Goal: Information Seeking & Learning: Learn about a topic

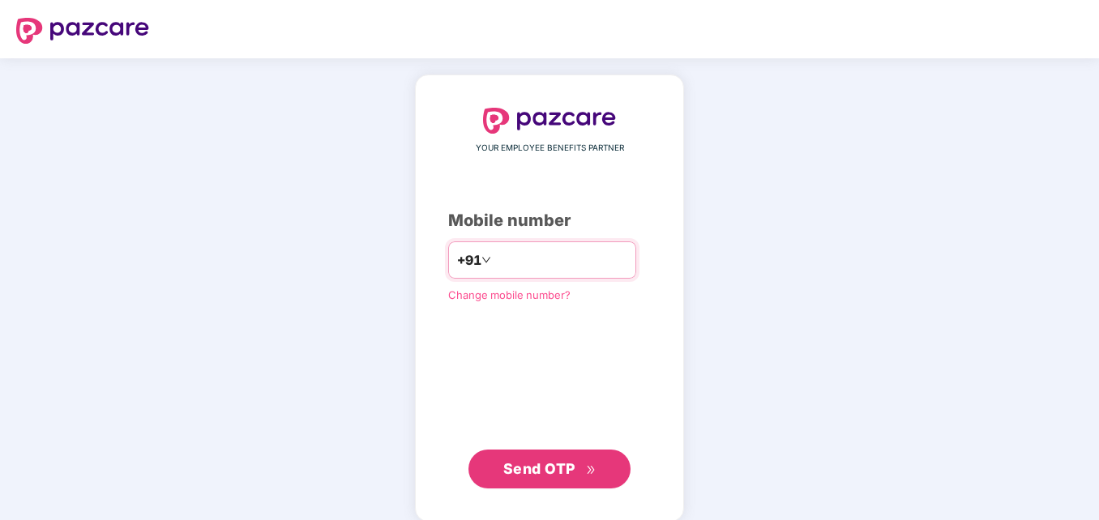
click at [563, 259] on input "number" at bounding box center [561, 260] width 133 height 26
type input "**********"
click at [495, 258] on input "**********" at bounding box center [561, 260] width 133 height 26
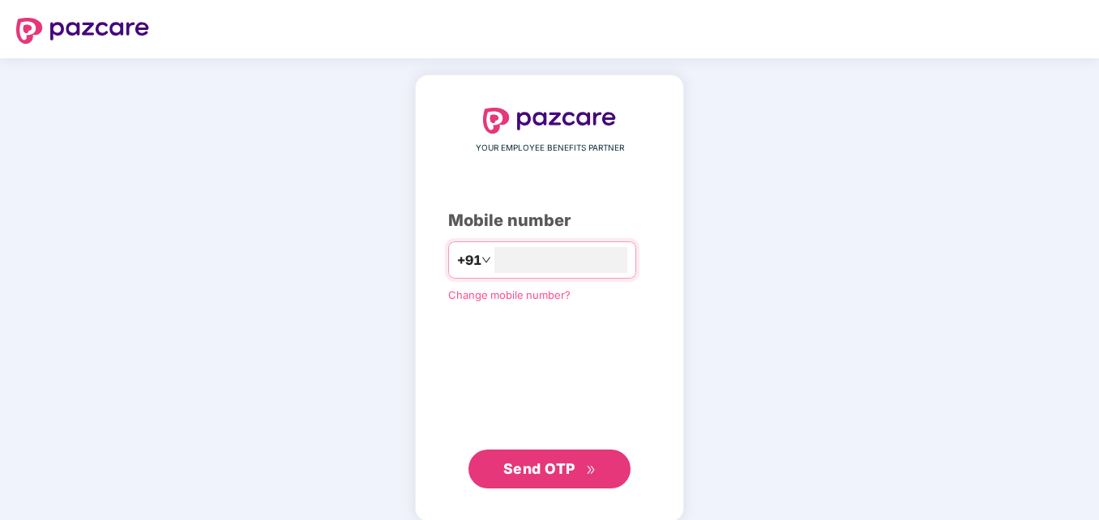
type input "**********"
click at [562, 482] on button "Send OTP" at bounding box center [550, 469] width 162 height 39
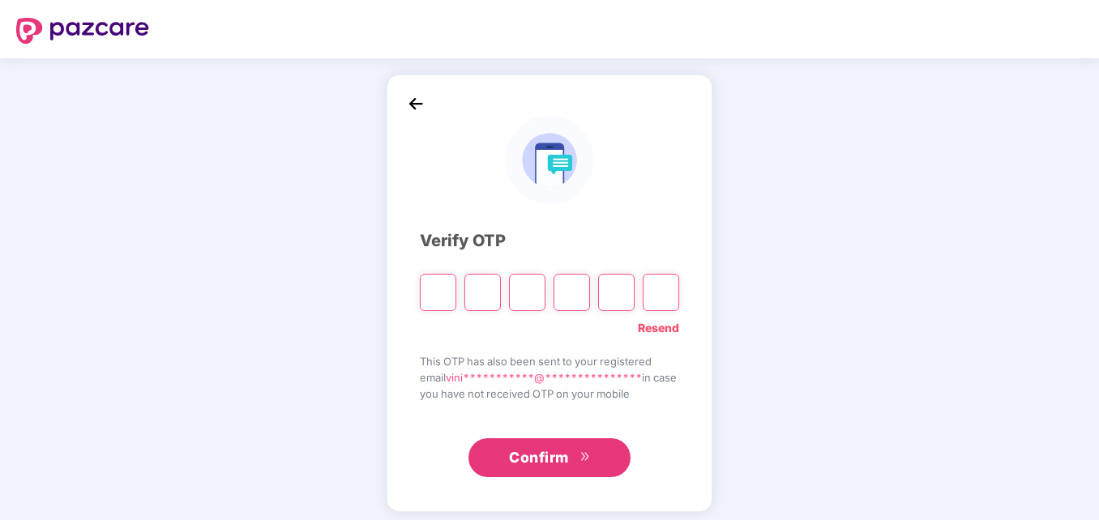
click at [431, 298] on input "Please enter verification code. Digit 1" at bounding box center [438, 292] width 36 height 37
type input "*"
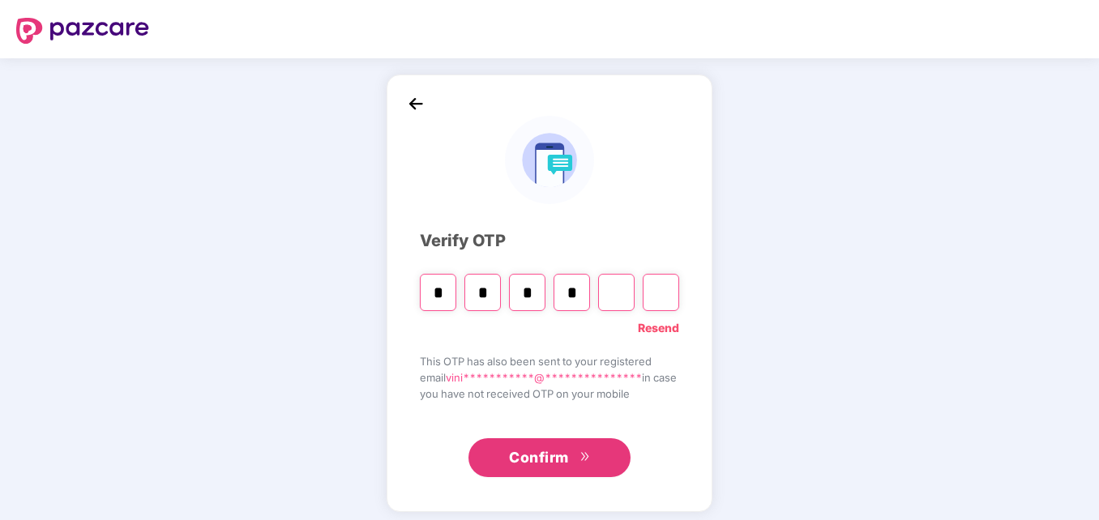
type input "*"
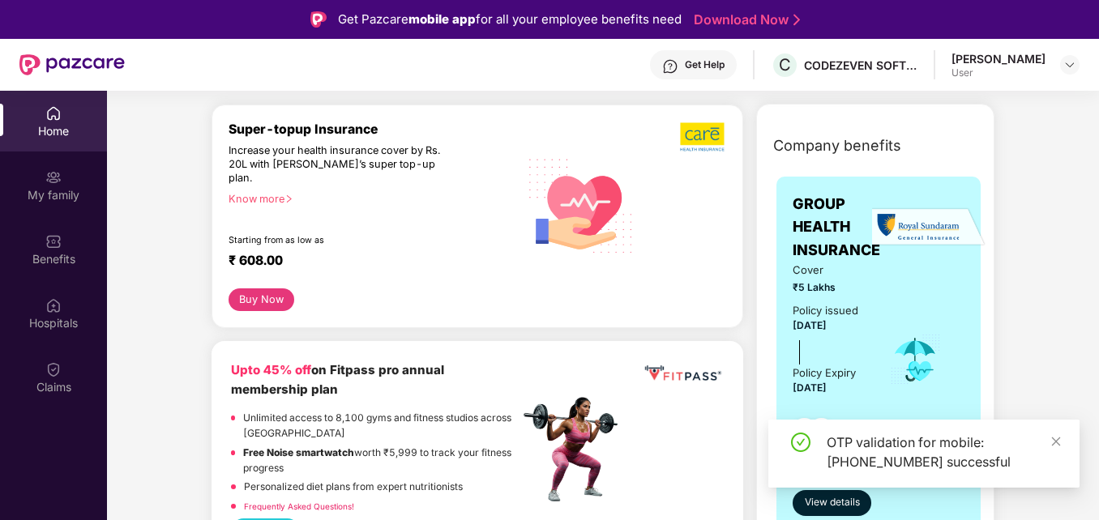
scroll to position [162, 0]
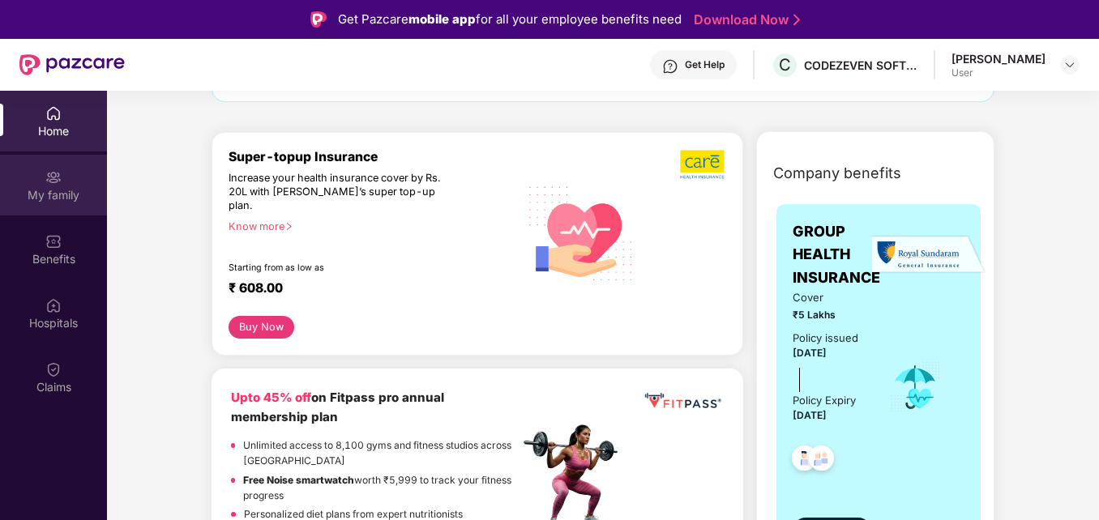
click at [67, 186] on div "My family" at bounding box center [53, 185] width 107 height 61
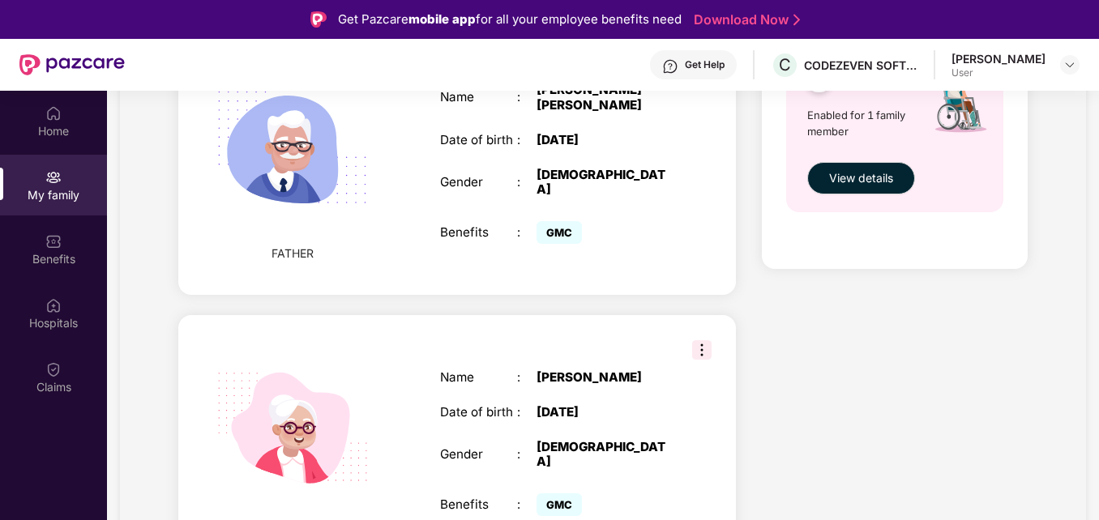
scroll to position [705, 0]
click at [701, 340] on img at bounding box center [701, 349] width 19 height 19
click at [714, 352] on span "Remove" at bounding box center [730, 349] width 60 height 18
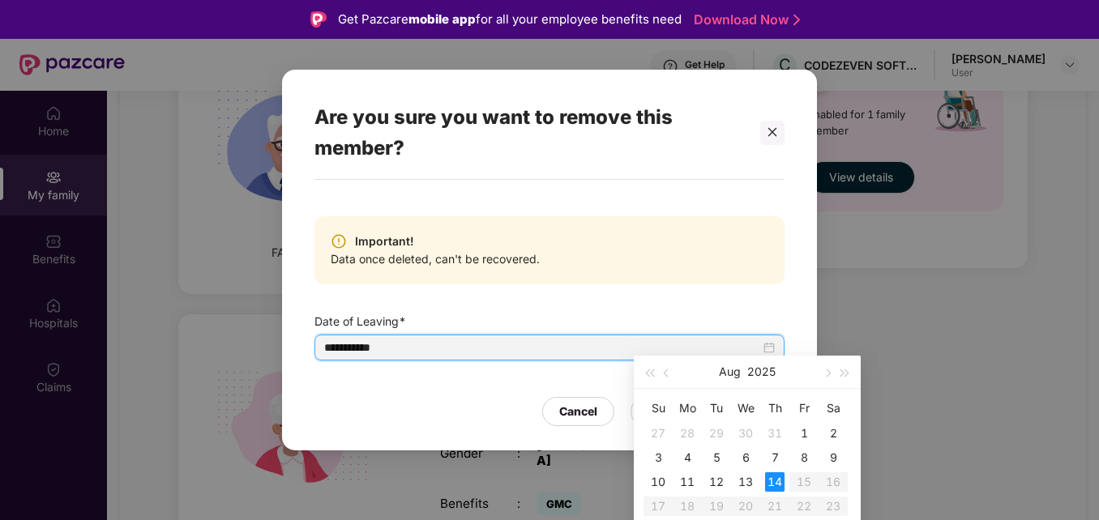
click at [714, 352] on input "**********" at bounding box center [542, 348] width 436 height 18
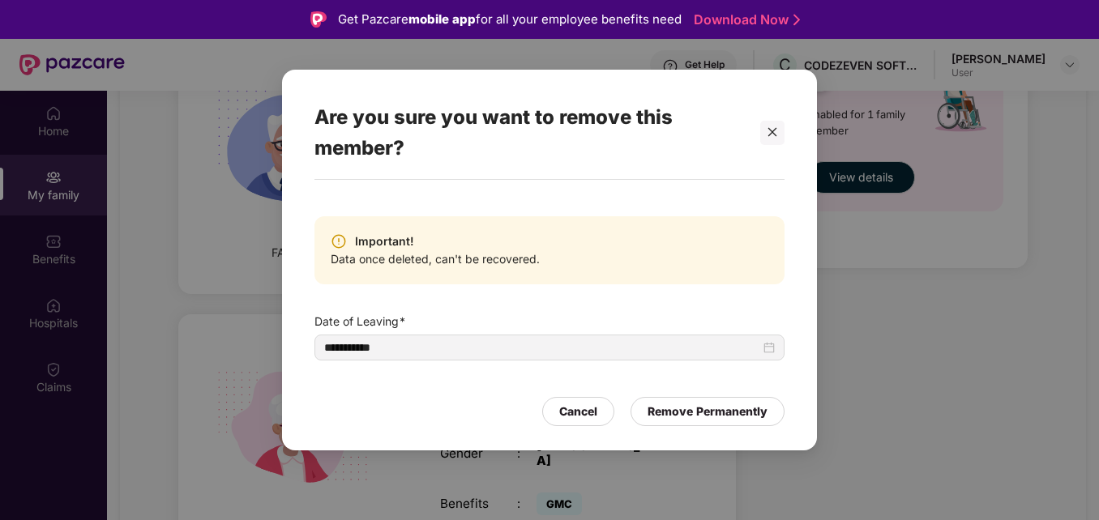
click at [473, 392] on div "Cancel Remove Permanently" at bounding box center [550, 407] width 470 height 37
click at [777, 135] on icon "close" at bounding box center [772, 131] width 11 height 11
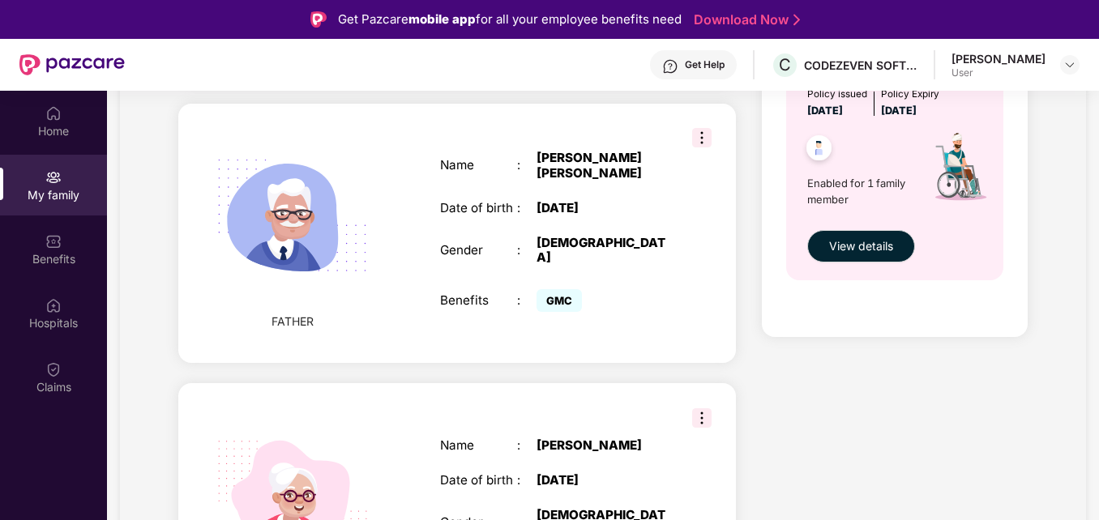
scroll to position [542, 0]
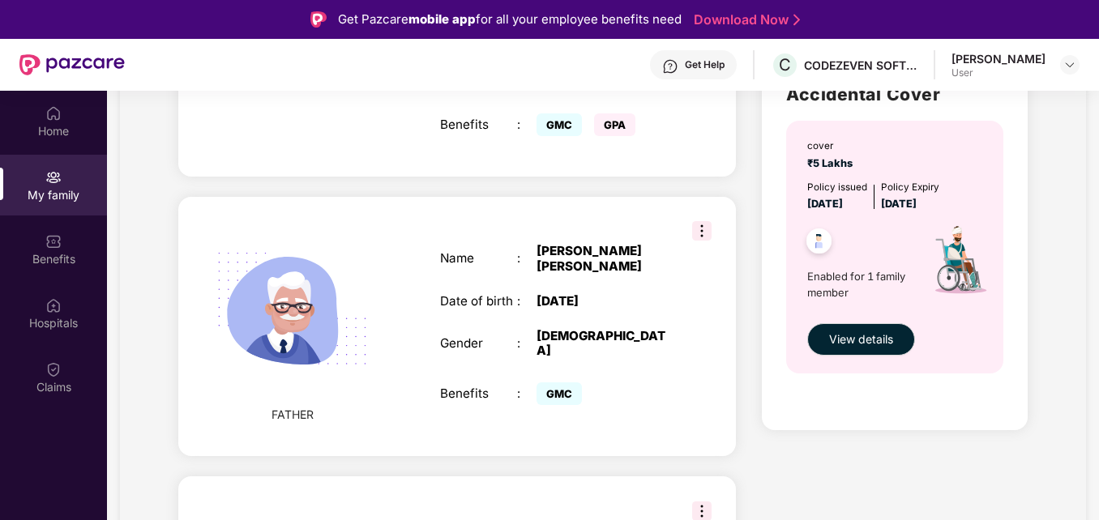
click at [701, 221] on img at bounding box center [701, 230] width 19 height 19
click at [284, 272] on img at bounding box center [292, 309] width 193 height 193
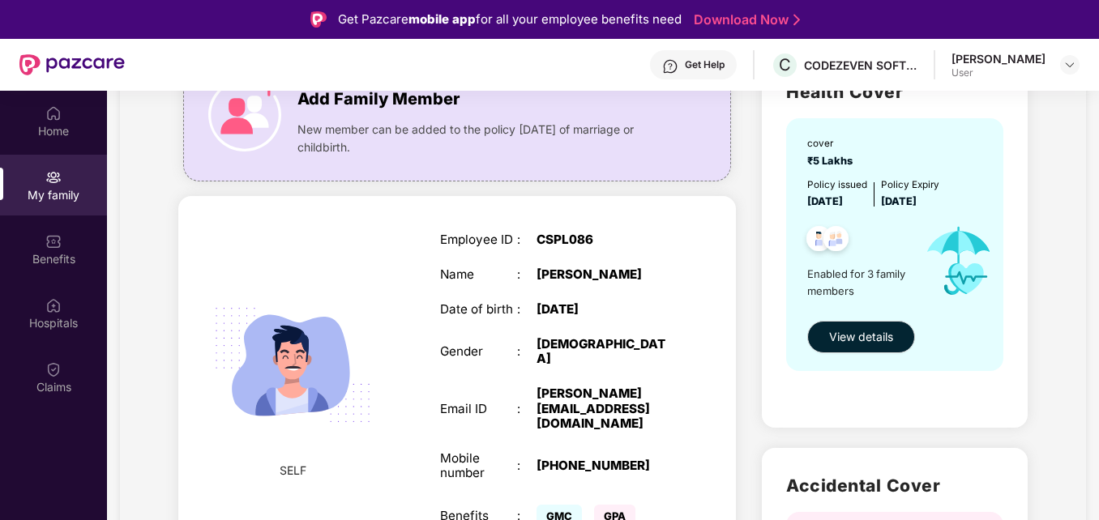
scroll to position [0, 0]
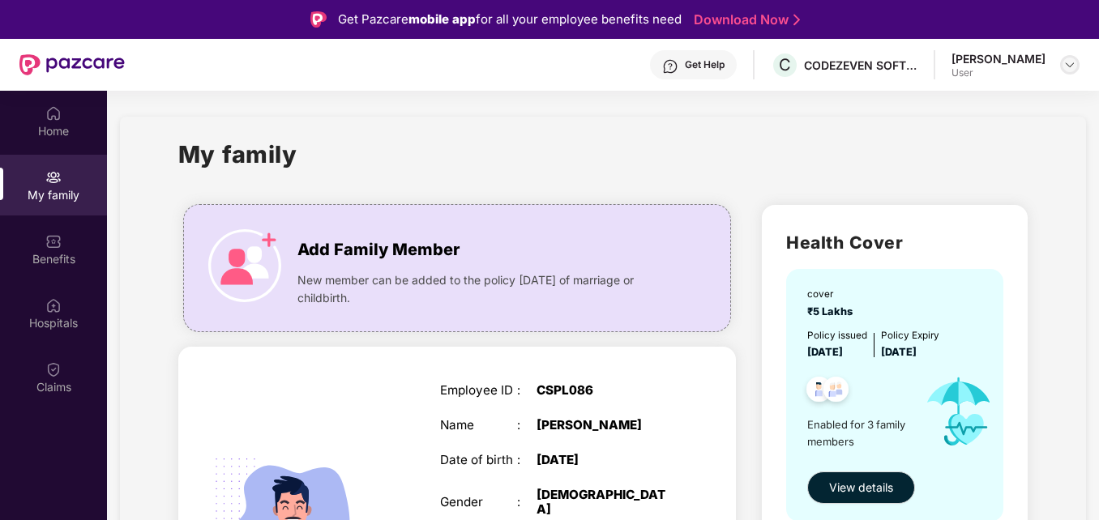
click at [1070, 68] on img at bounding box center [1070, 64] width 13 height 13
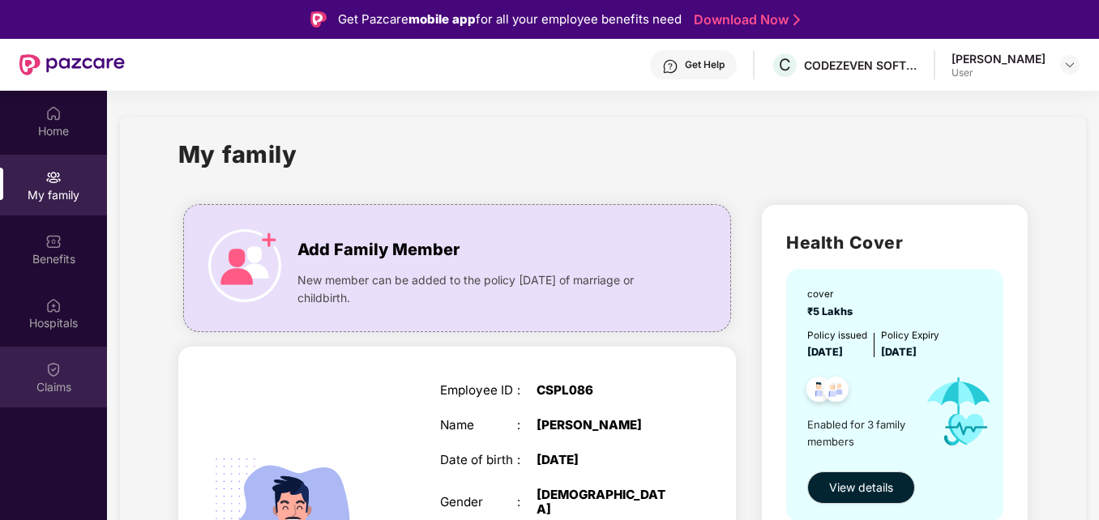
click at [55, 376] on img at bounding box center [53, 370] width 16 height 16
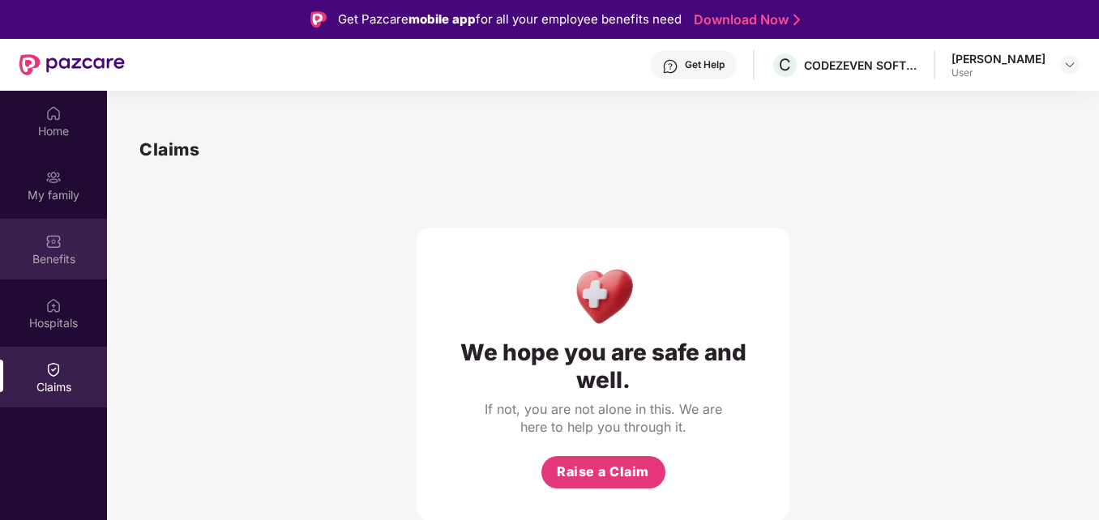
click at [54, 264] on div "Benefits" at bounding box center [53, 259] width 107 height 16
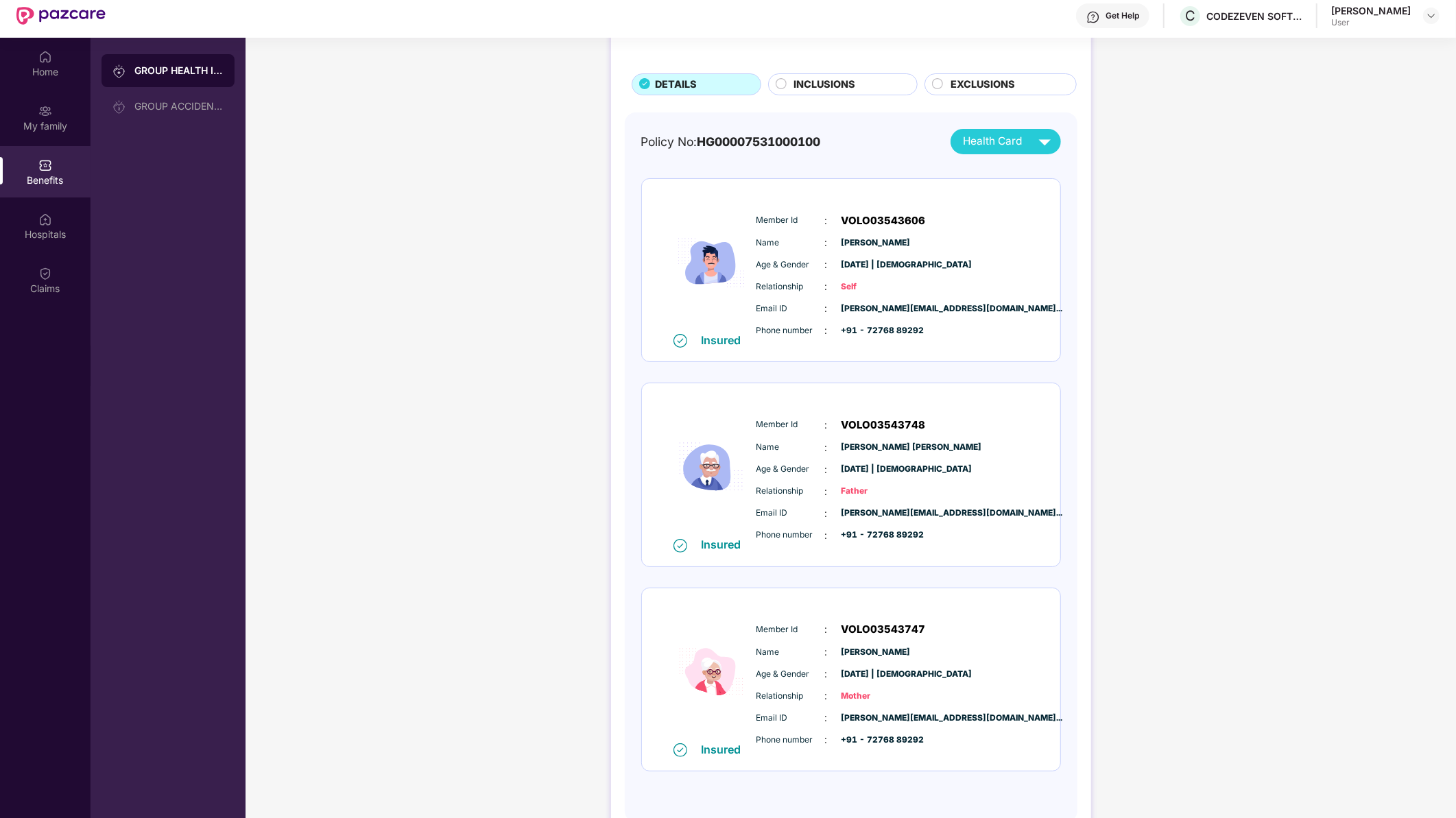
scroll to position [76, 0]
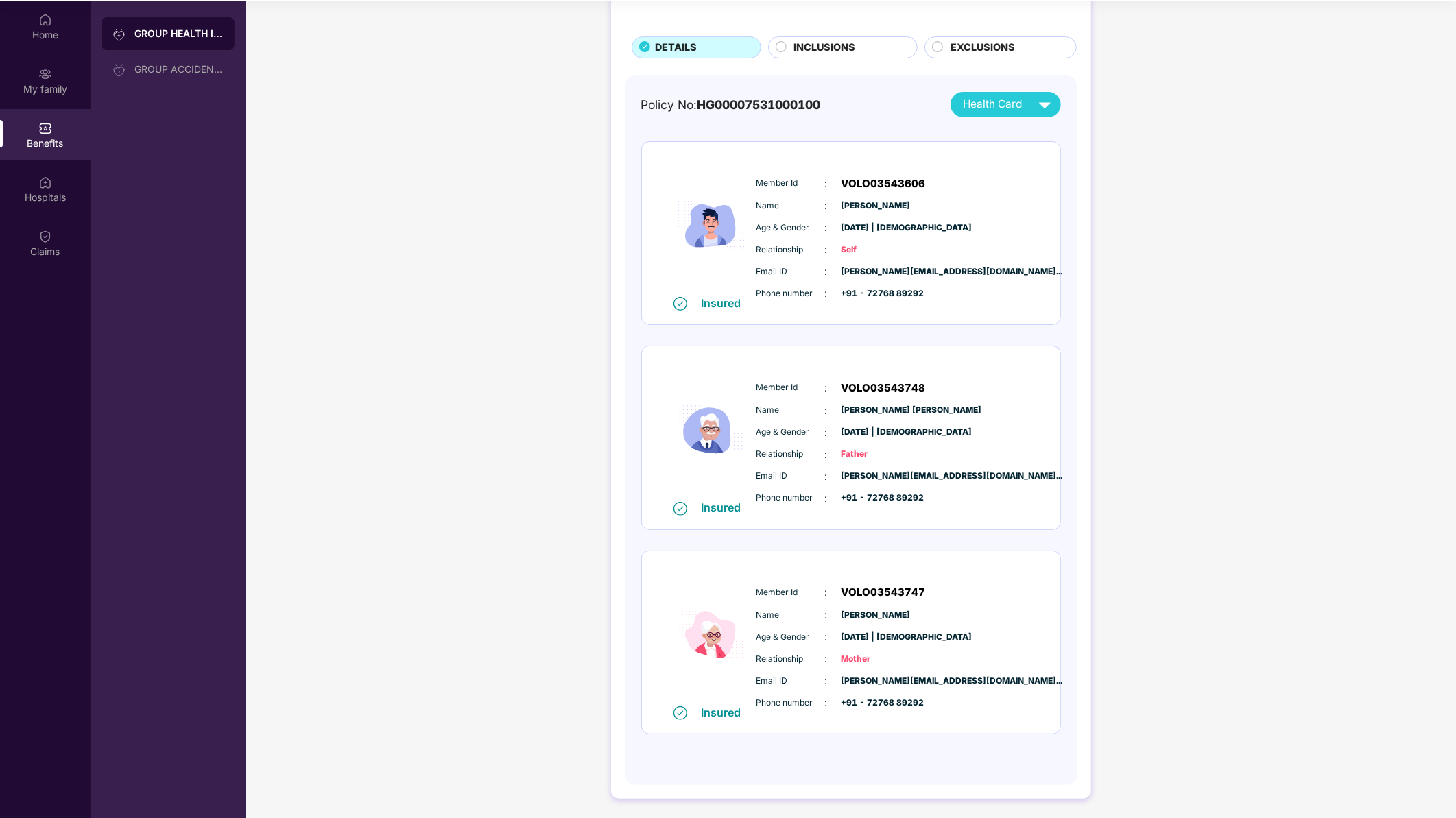
click at [814, 41] on span "INCLUSIONS" at bounding box center [824, 47] width 62 height 16
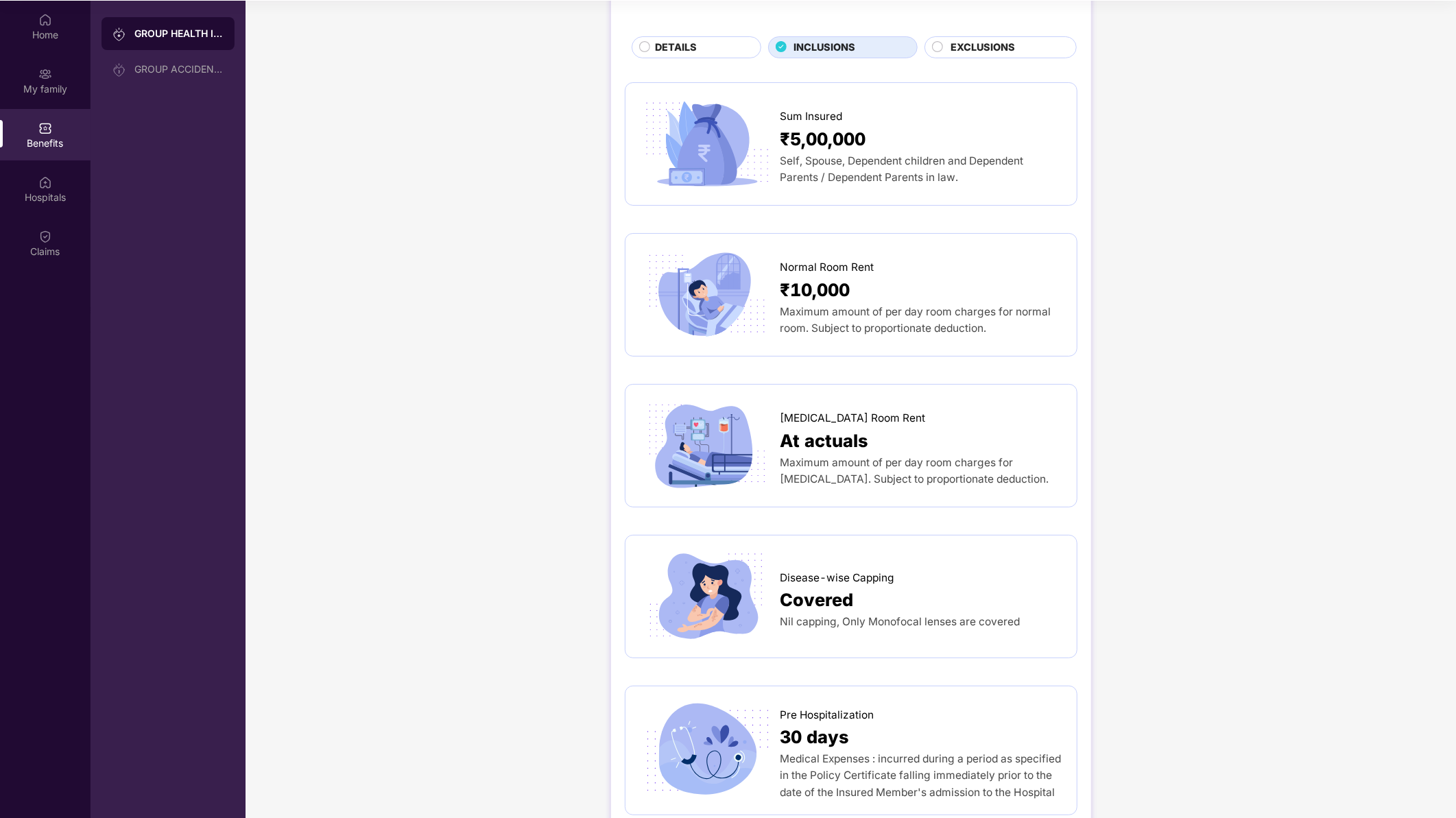
click at [708, 48] on div "DETAILS" at bounding box center [701, 48] width 105 height 18
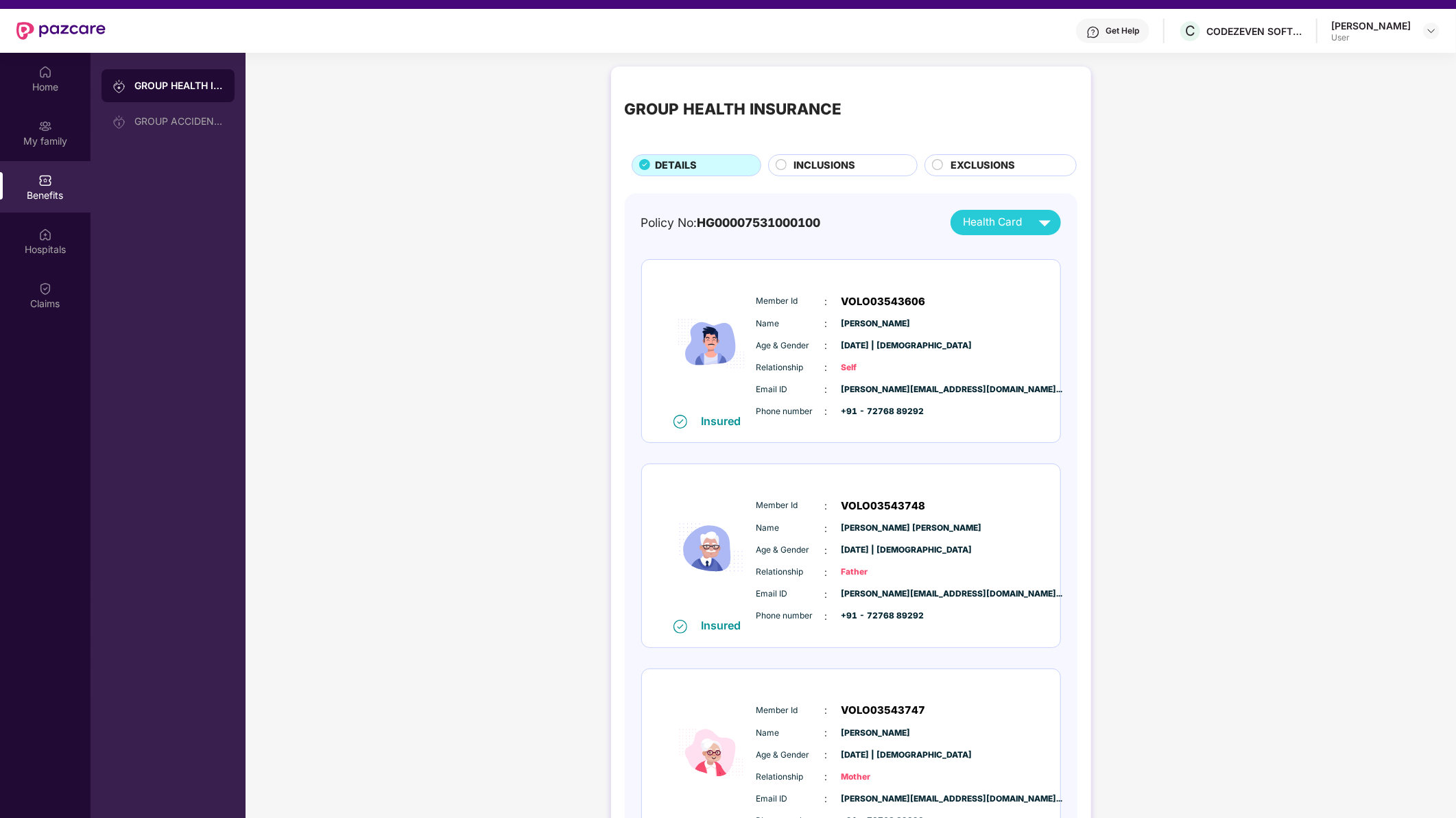
scroll to position [0, 0]
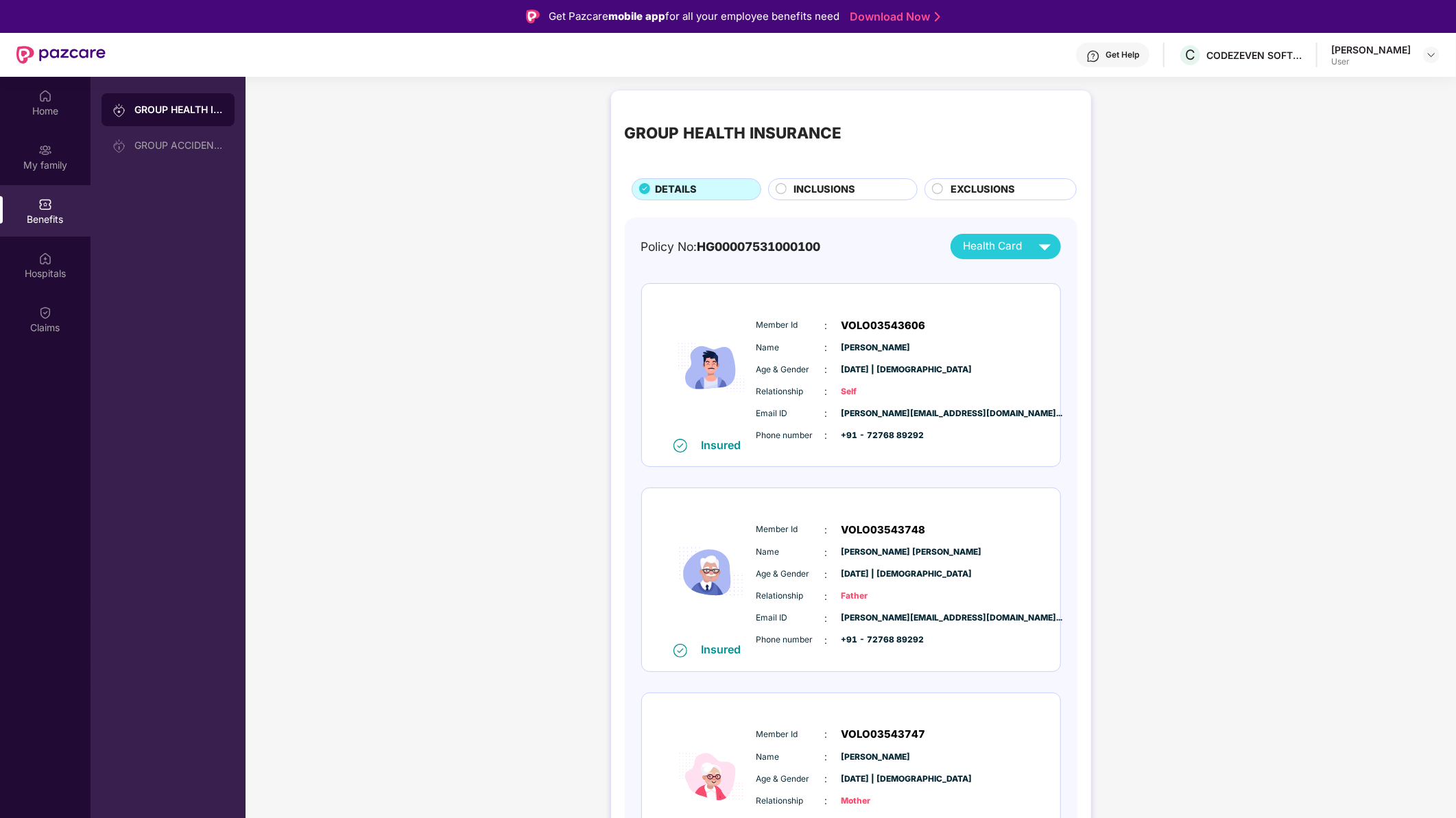
click at [930, 57] on div "[PERSON_NAME] User" at bounding box center [1386, 55] width 108 height 24
click at [930, 57] on img at bounding box center [1431, 54] width 11 height 11
click at [930, 88] on div "Logout" at bounding box center [1366, 86] width 179 height 27
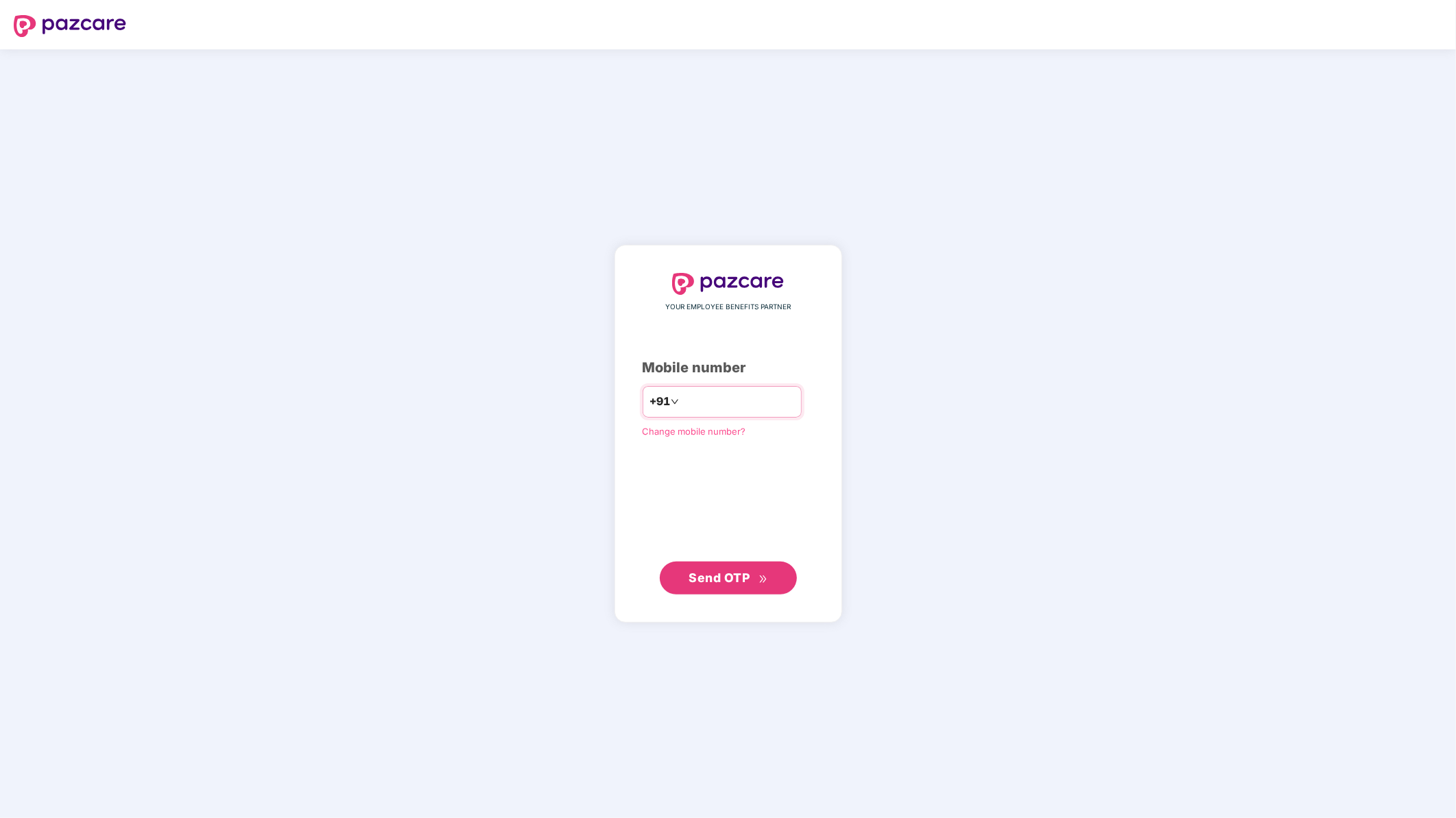
click at [707, 409] on input "number" at bounding box center [738, 402] width 113 height 22
click at [715, 440] on span "Send OTP" at bounding box center [719, 578] width 61 height 14
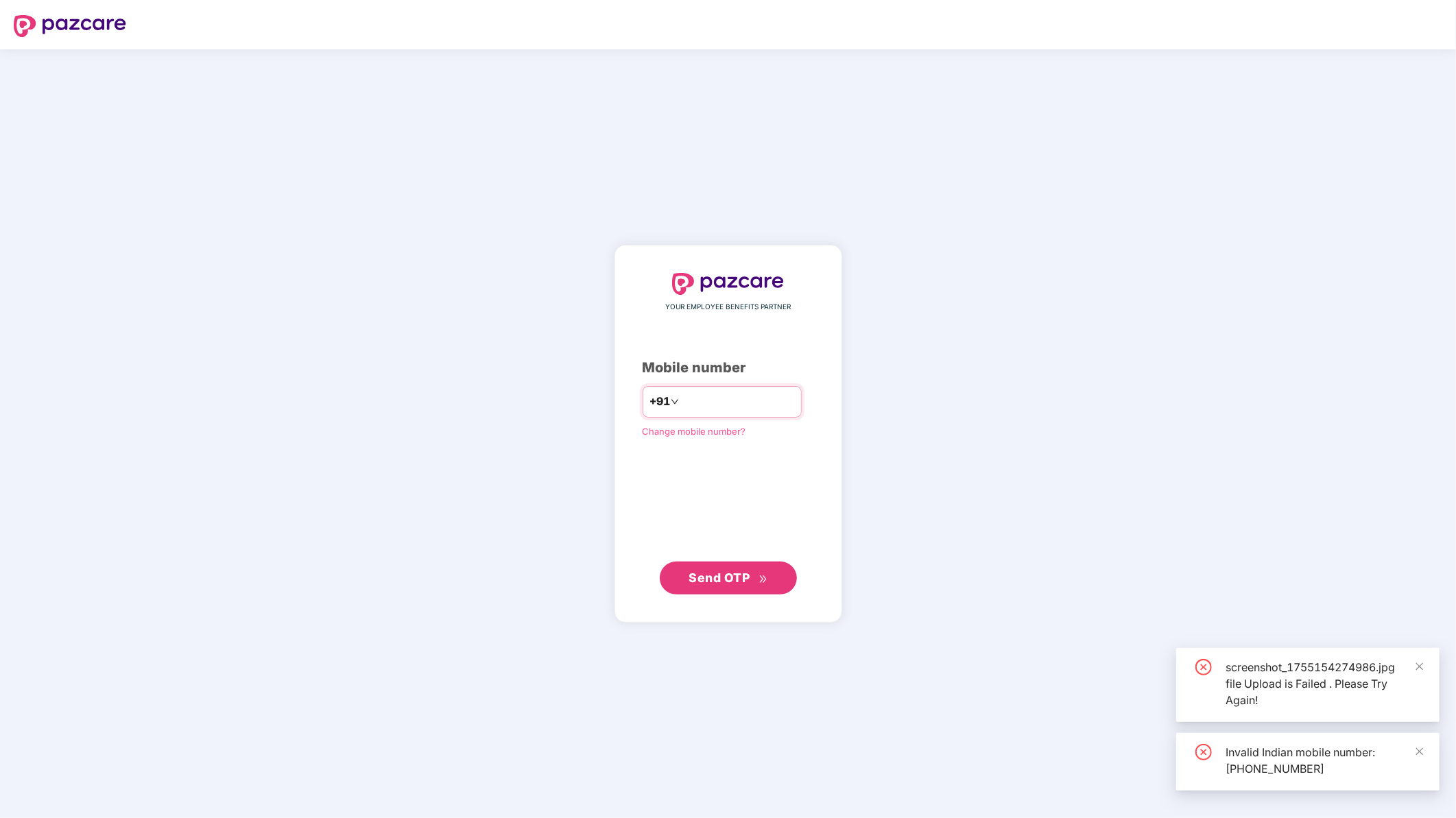
click at [682, 399] on input "**********" at bounding box center [738, 402] width 113 height 22
type input "**********"
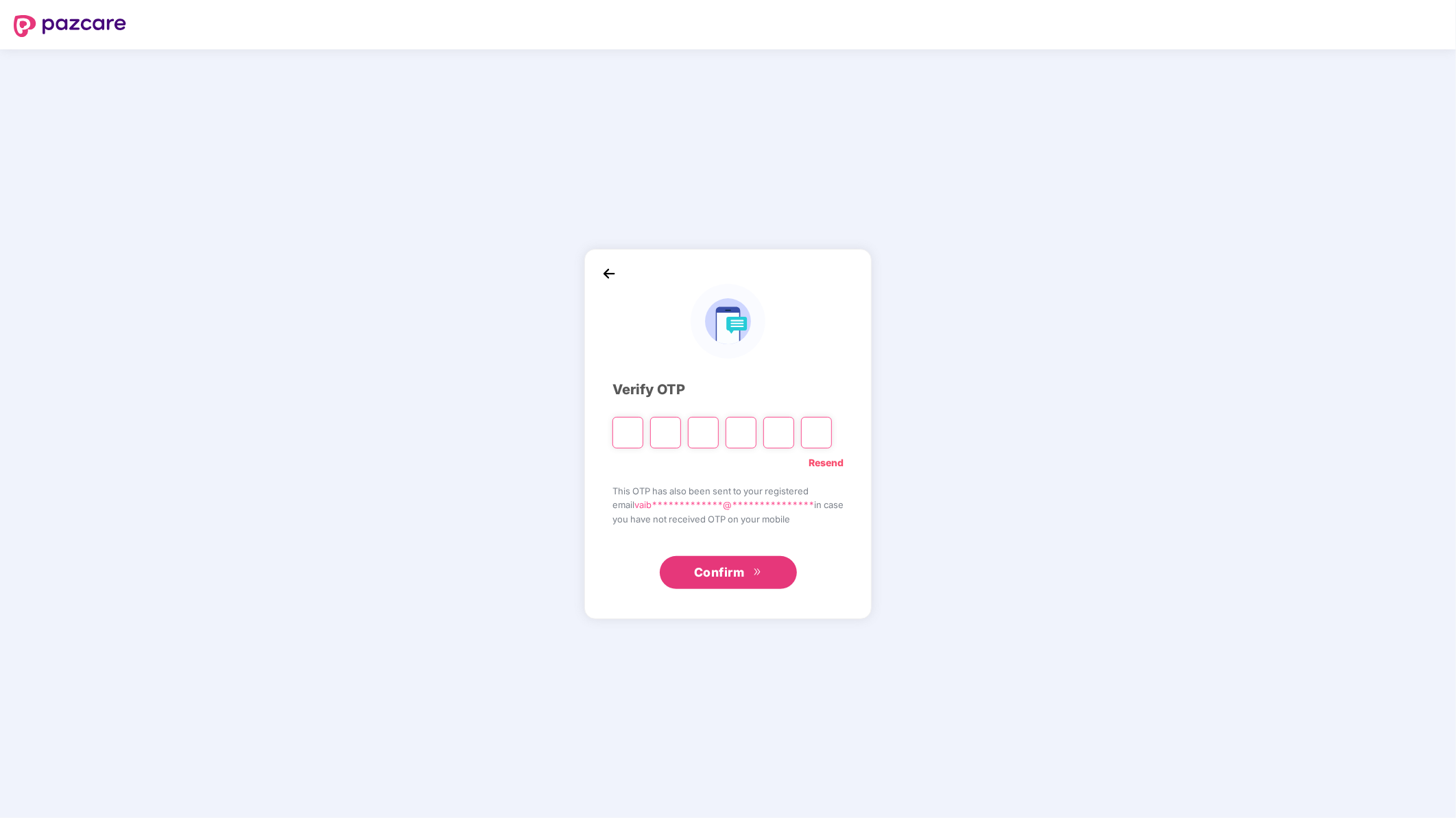
click at [629, 431] on input "Please enter verification code. Digit 1" at bounding box center [628, 432] width 30 height 31
type input "*"
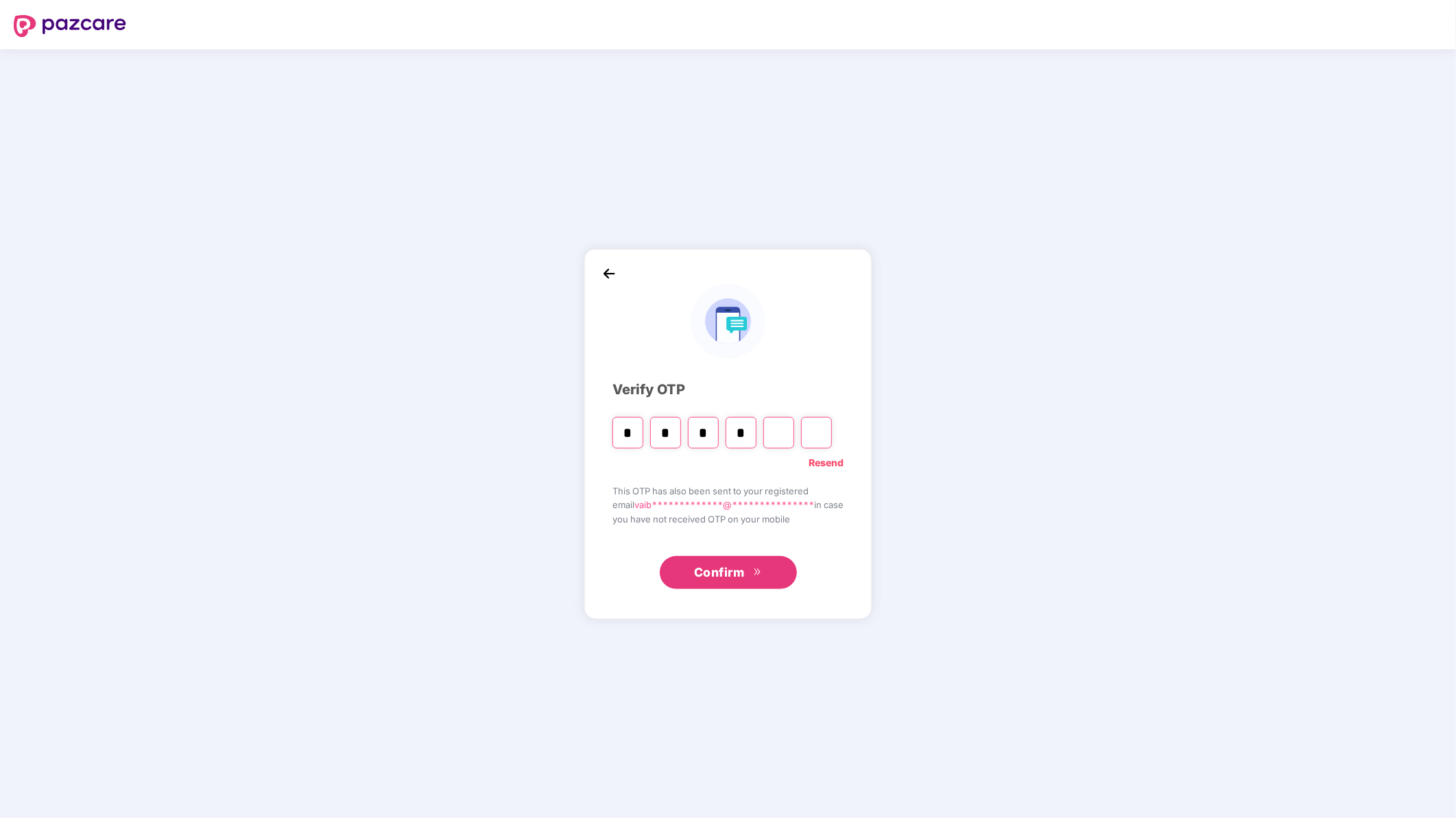
type input "*"
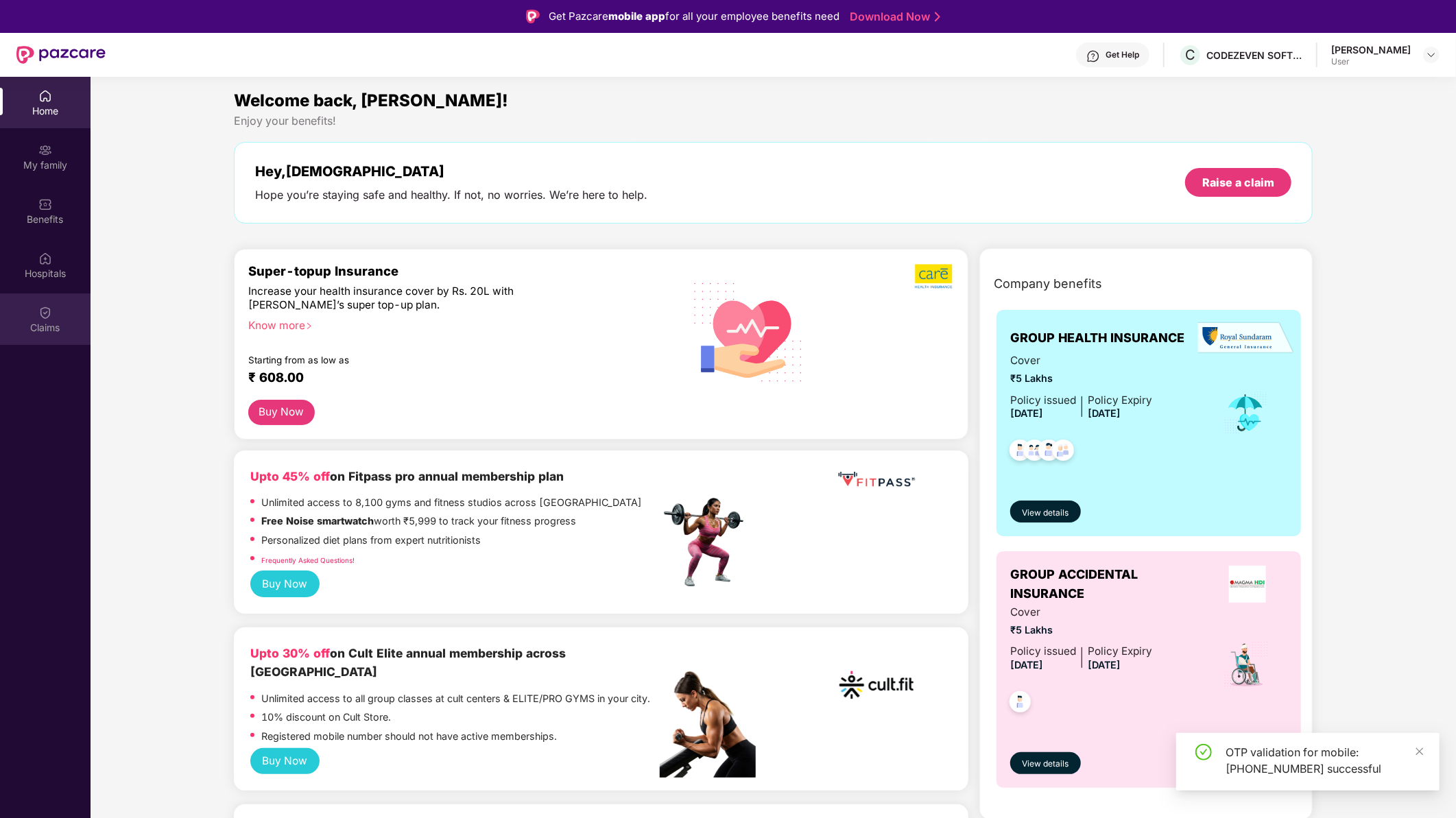
click at [37, 321] on div "Claims" at bounding box center [45, 327] width 91 height 14
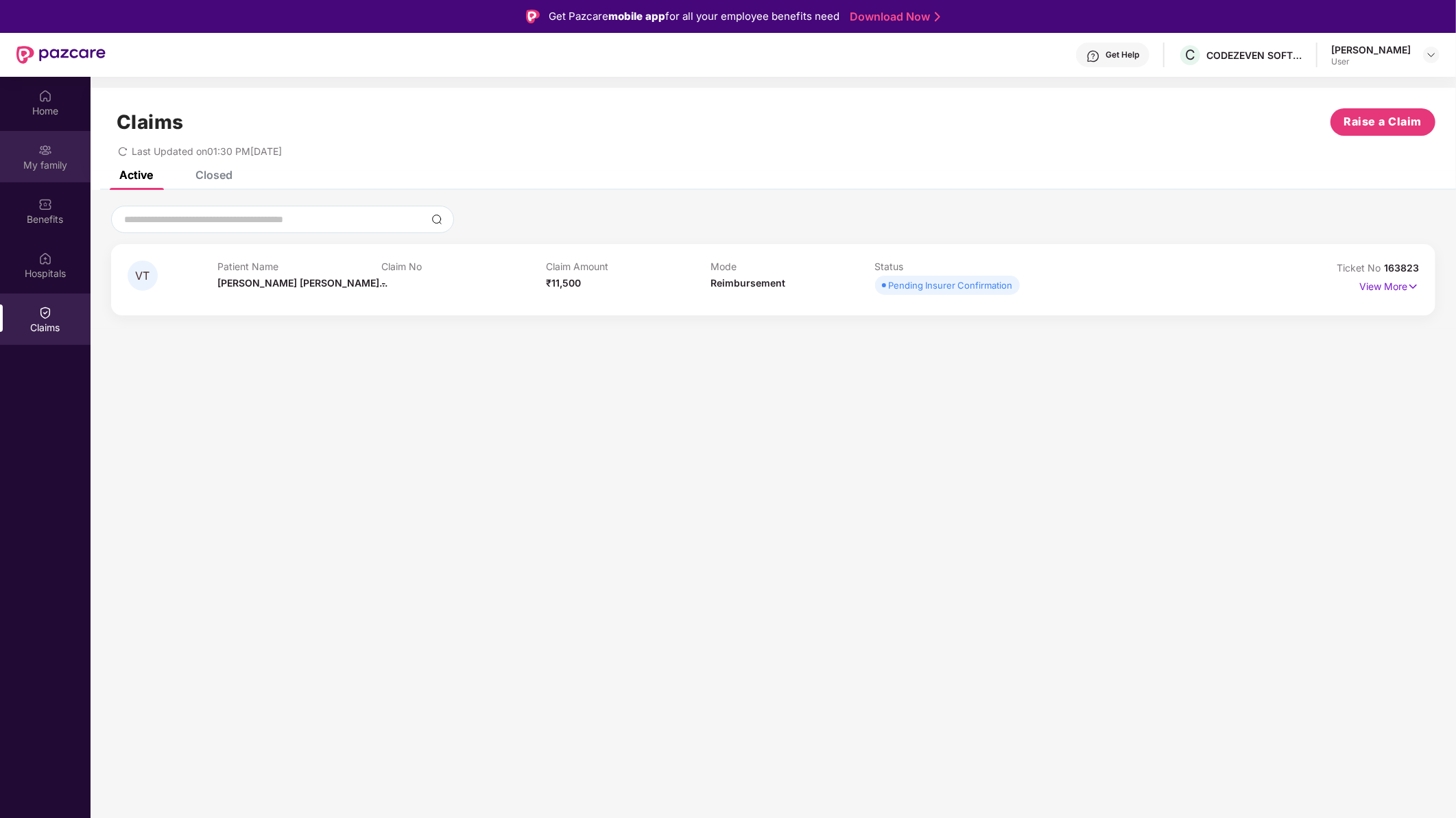
click at [45, 159] on div "My family" at bounding box center [45, 165] width 91 height 14
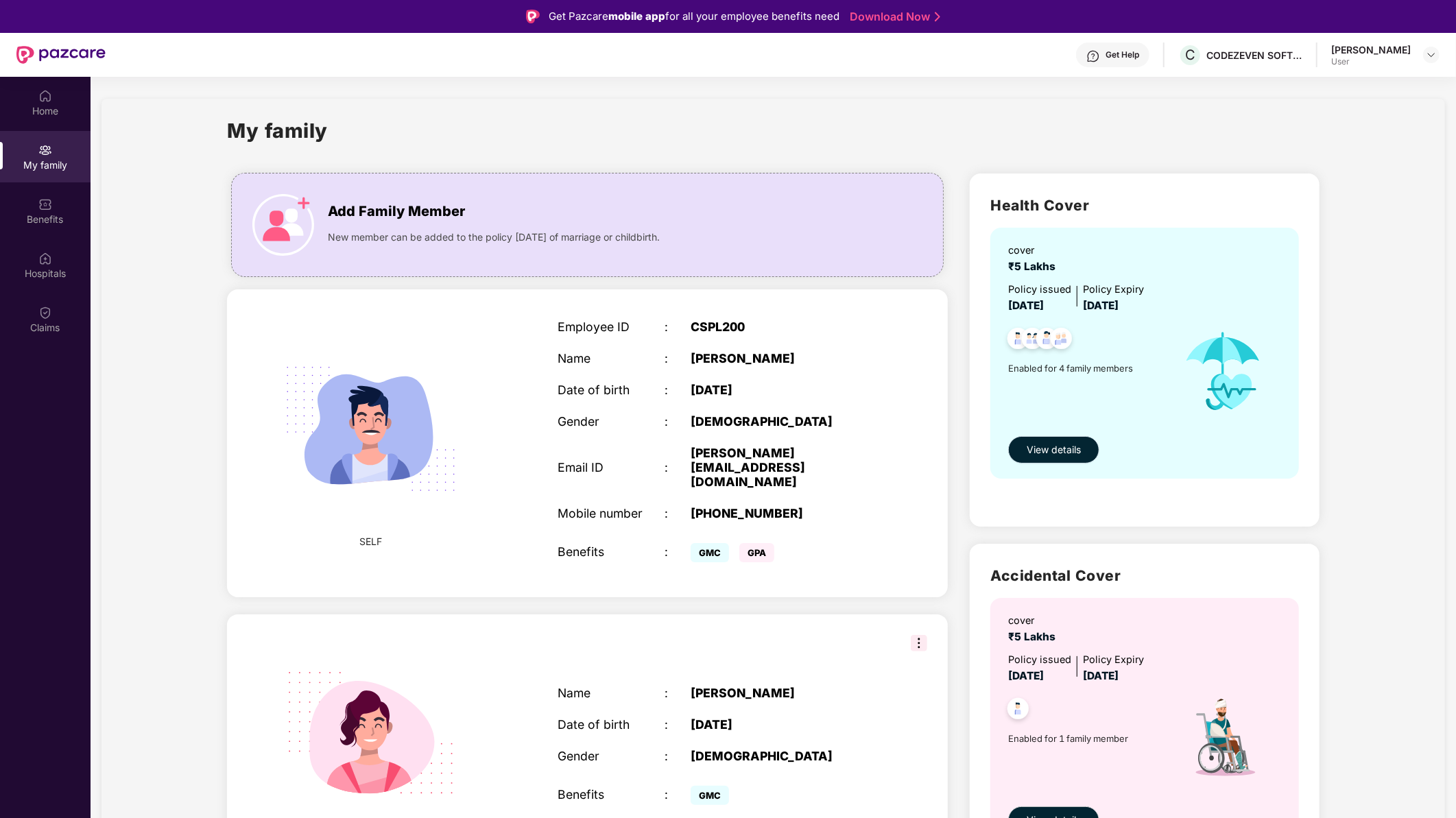
click at [930, 440] on span "View details" at bounding box center [1054, 450] width 54 height 15
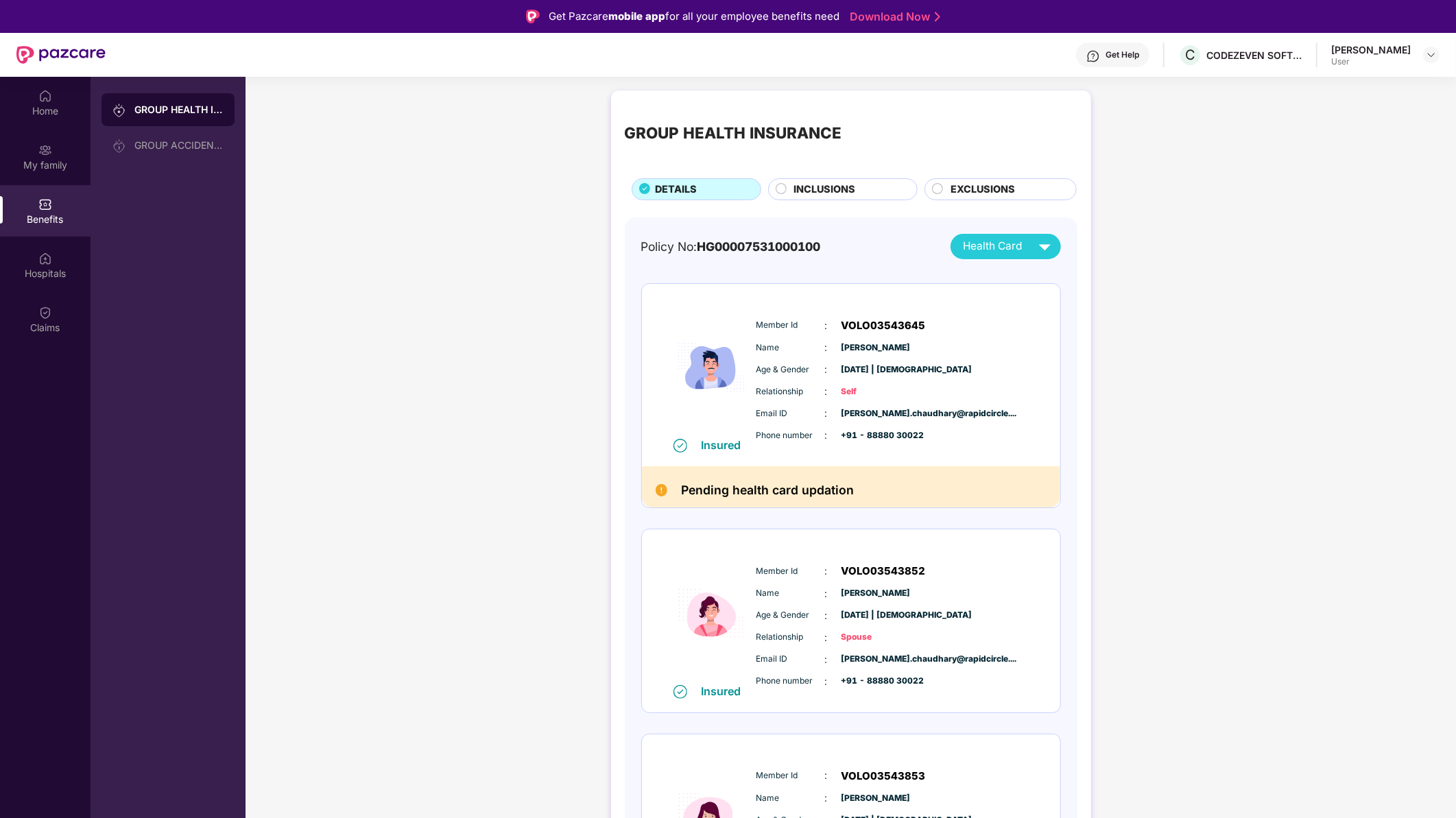
click at [824, 188] on span "INCLUSIONS" at bounding box center [824, 189] width 62 height 16
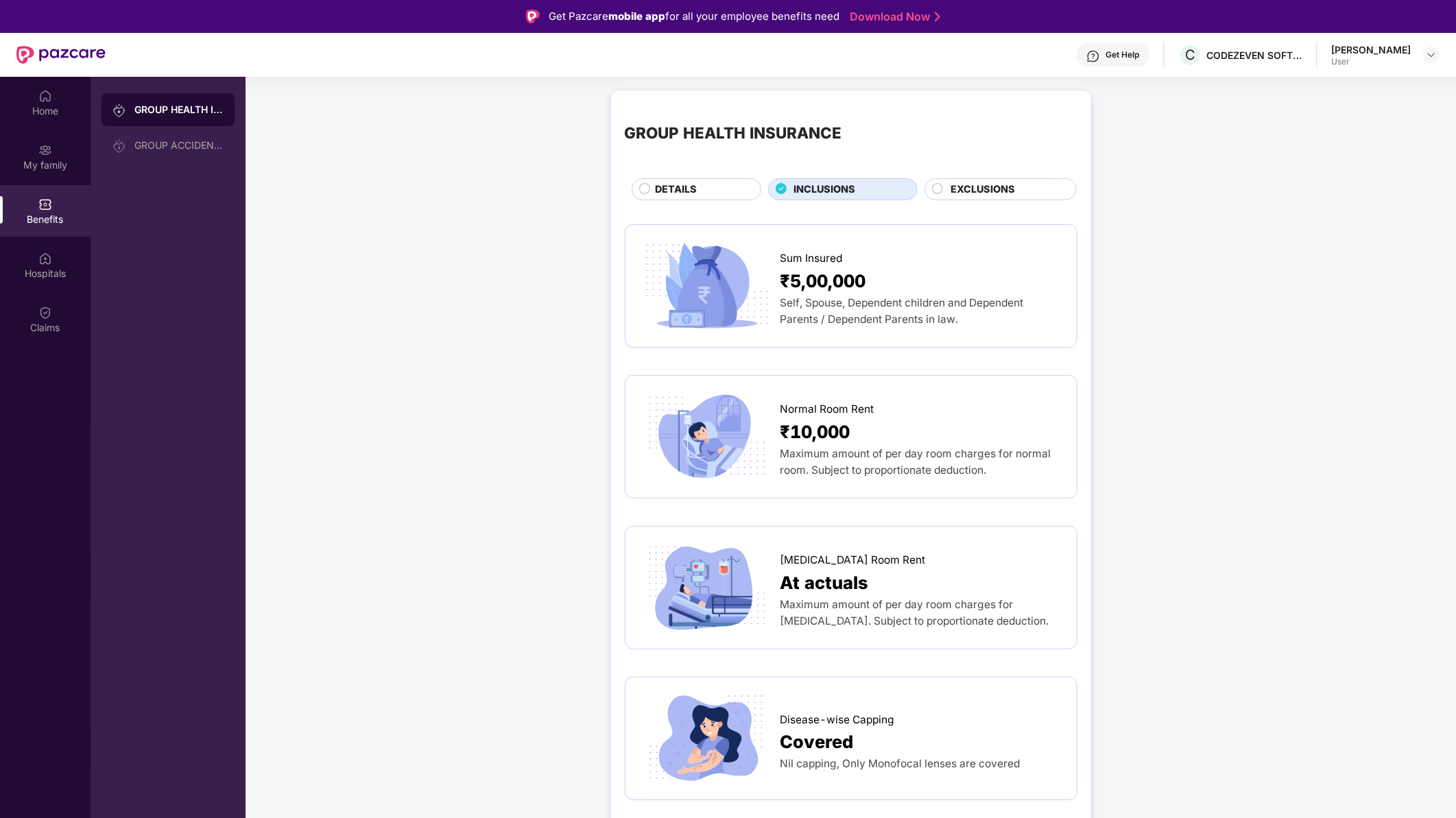
click at [705, 196] on div "DETAILS" at bounding box center [701, 190] width 105 height 18
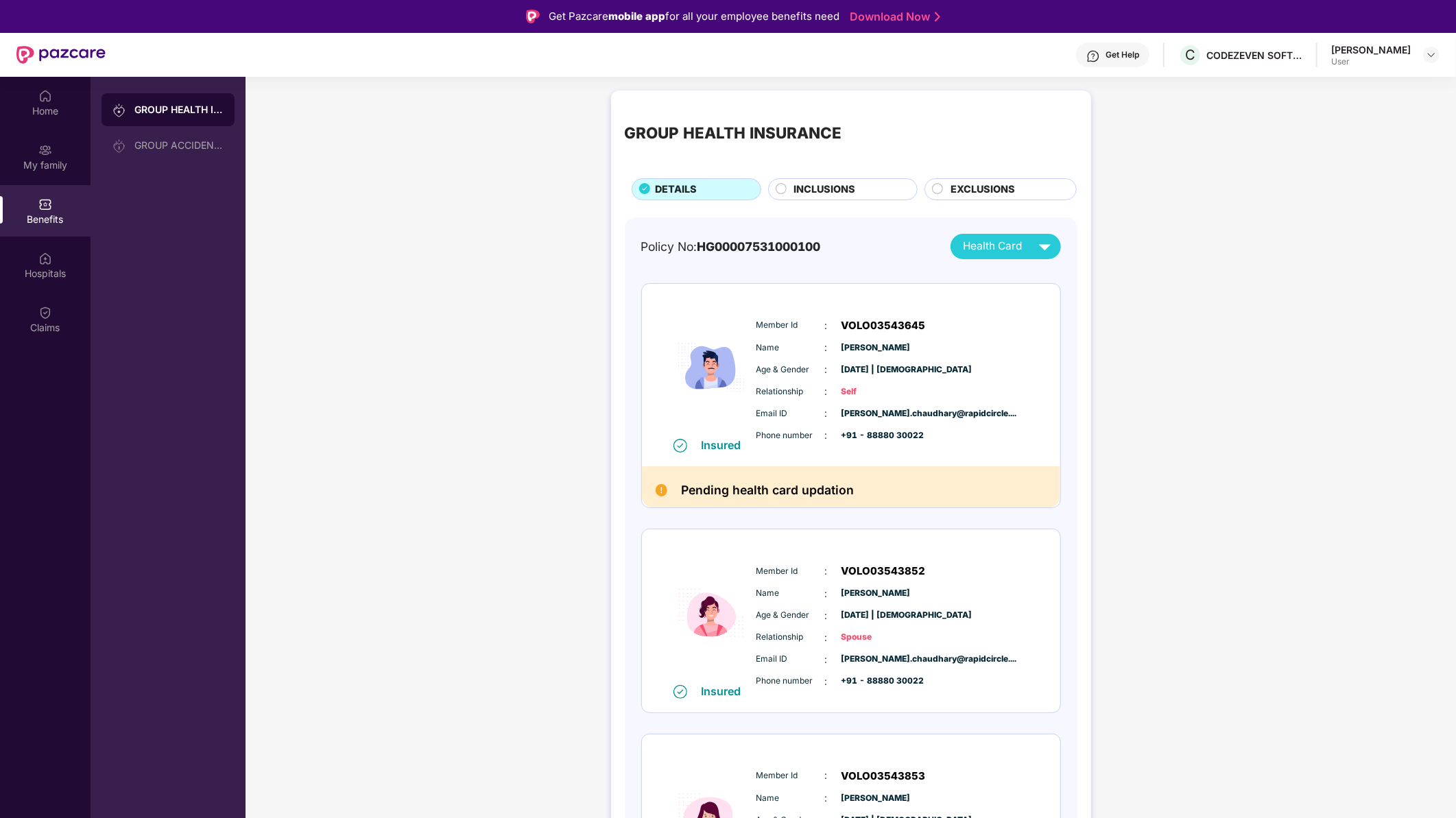
click at [930, 244] on img at bounding box center [1045, 246] width 24 height 24
click at [595, 360] on div "GROUP HEALTH INSURANCE DETAILS INCLUSIONS EXCLUSIONS Policy No: HG0000753100010…" at bounding box center [850, 678] width 1211 height 1190
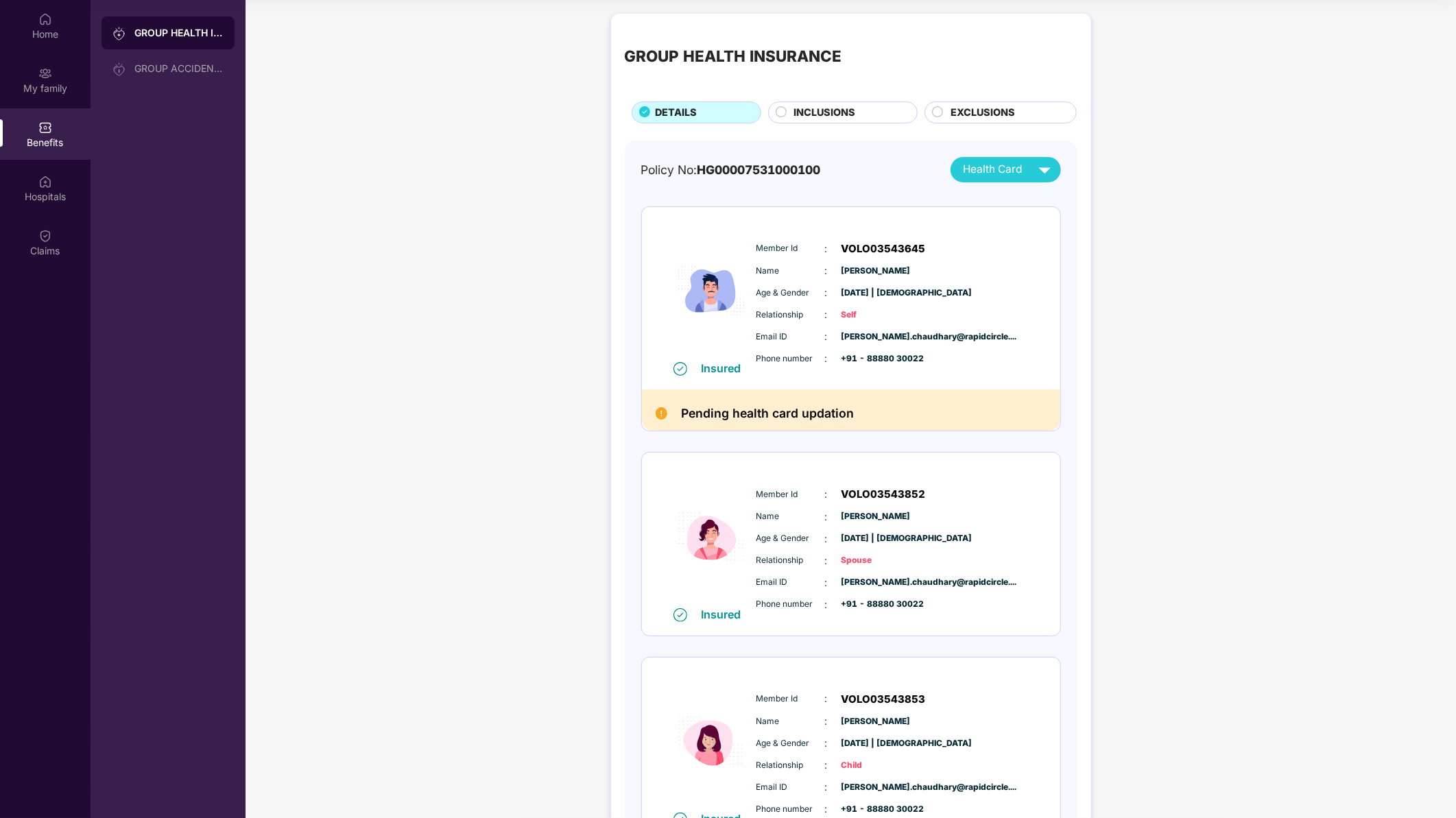
click at [386, 440] on div "GROUP HEALTH INSURANCE DETAILS INCLUSIONS EXCLUSIONS Policy No: HG0000753100010…" at bounding box center [850, 601] width 1211 height 1190
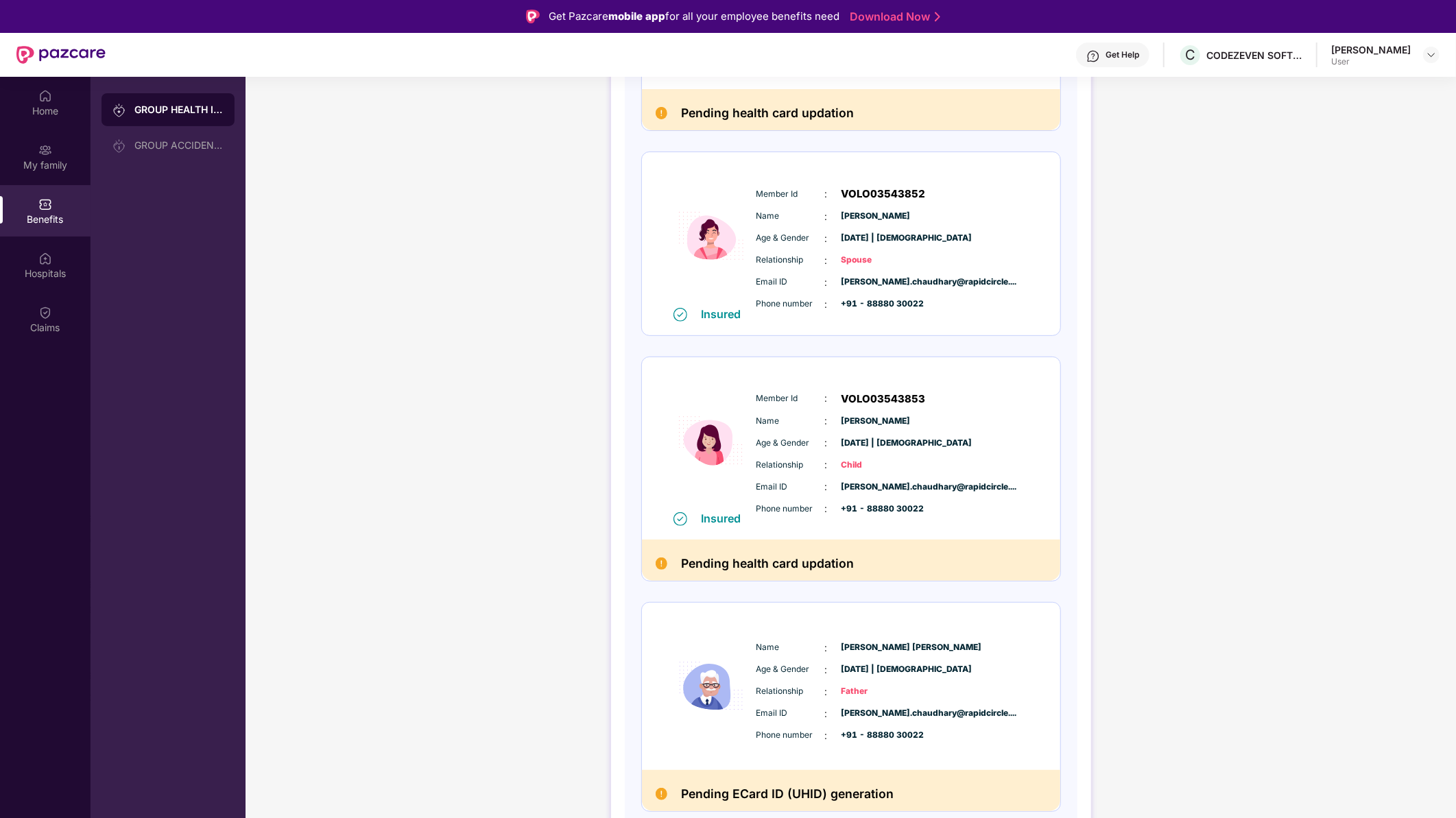
scroll to position [379, 0]
